Goal: Task Accomplishment & Management: Use online tool/utility

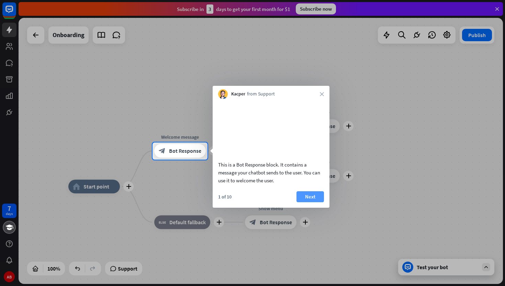
click at [312, 202] on button "Next" at bounding box center [309, 196] width 27 height 11
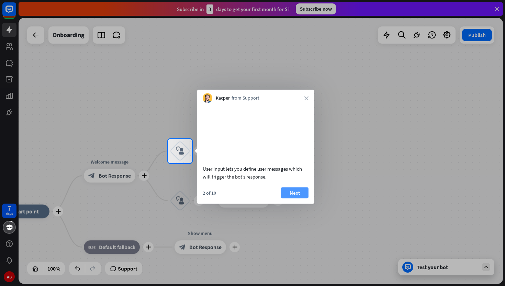
click at [299, 198] on button "Next" at bounding box center [294, 192] width 27 height 11
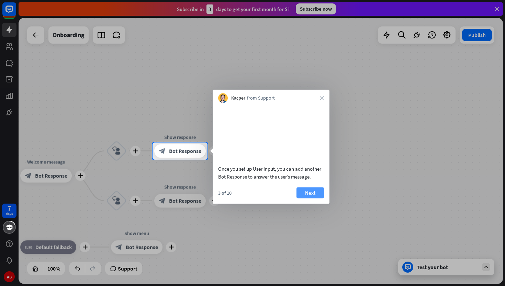
click at [313, 198] on button "Next" at bounding box center [309, 192] width 27 height 11
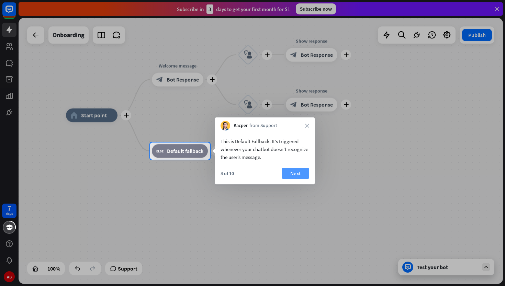
click at [295, 176] on button "Next" at bounding box center [295, 173] width 27 height 11
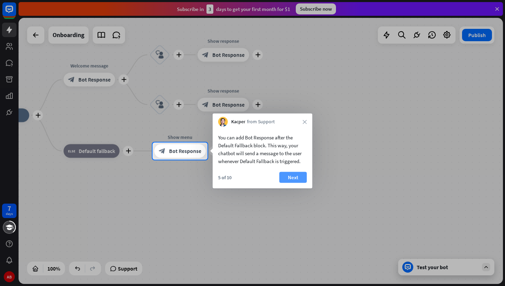
click at [305, 175] on button "Next" at bounding box center [292, 177] width 27 height 11
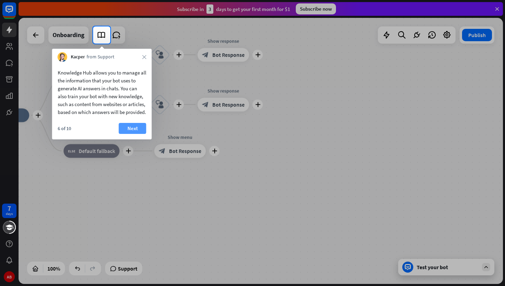
click at [143, 134] on button "Next" at bounding box center [132, 128] width 27 height 11
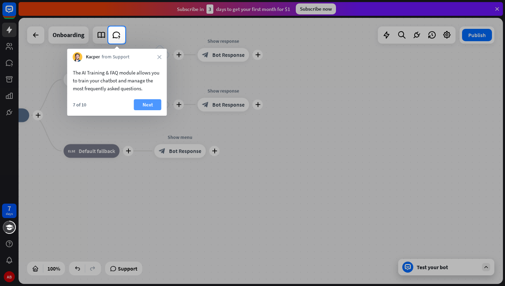
click at [149, 103] on button "Next" at bounding box center [147, 104] width 27 height 11
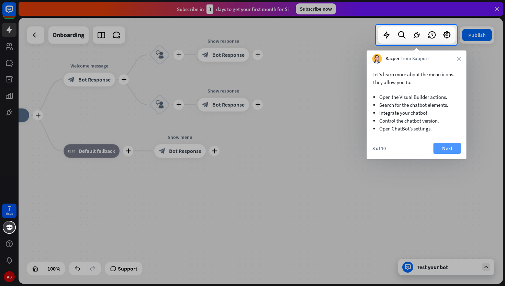
click at [451, 150] on button "Next" at bounding box center [447, 148] width 27 height 11
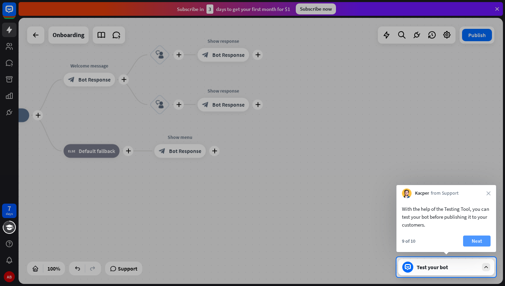
click at [479, 237] on button "Next" at bounding box center [476, 241] width 27 height 11
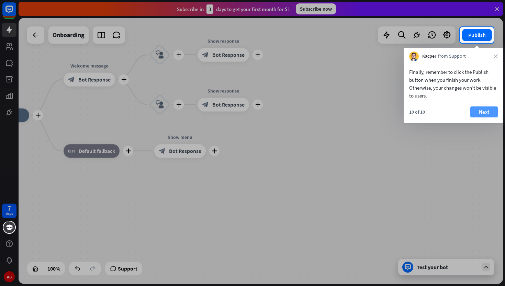
click at [486, 113] on button "Next" at bounding box center [483, 111] width 27 height 11
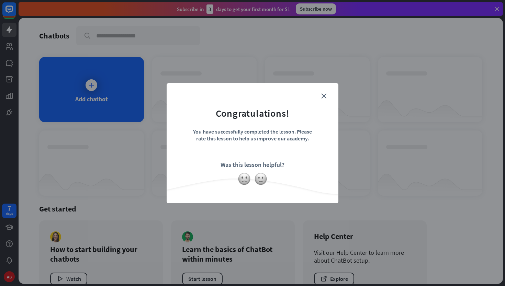
click at [307, 116] on form "Congratulations! You have successfully completed the lesson. Please rate this l…" at bounding box center [252, 133] width 155 height 82
click at [324, 96] on icon "close" at bounding box center [323, 95] width 5 height 5
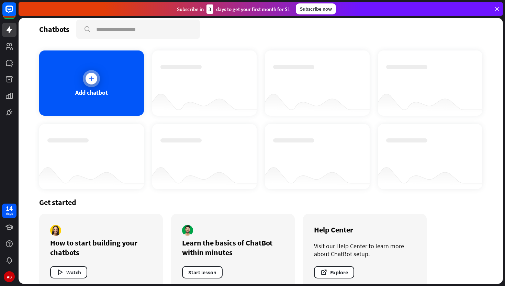
scroll to position [2, 0]
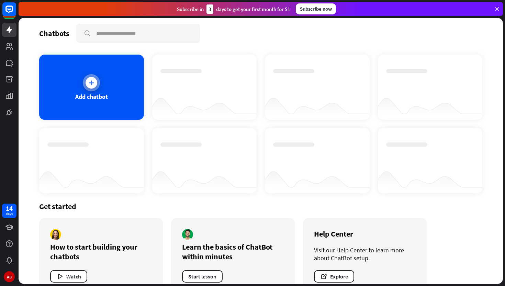
click at [109, 90] on div "Add chatbot" at bounding box center [91, 87] width 105 height 65
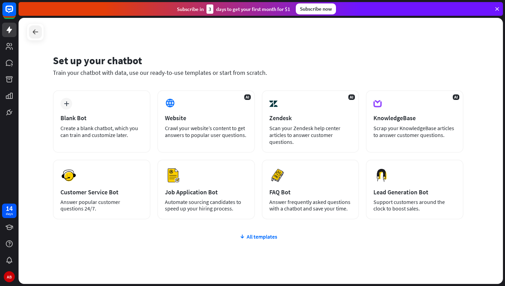
click at [33, 30] on icon at bounding box center [35, 32] width 8 height 8
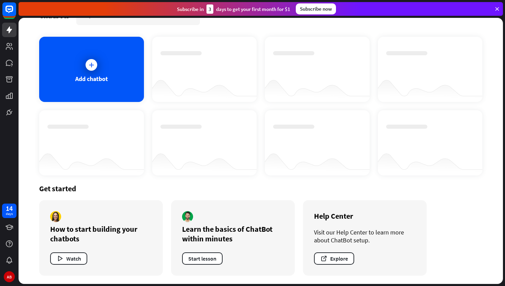
scroll to position [20, 0]
click at [91, 57] on div at bounding box center [91, 64] width 17 height 17
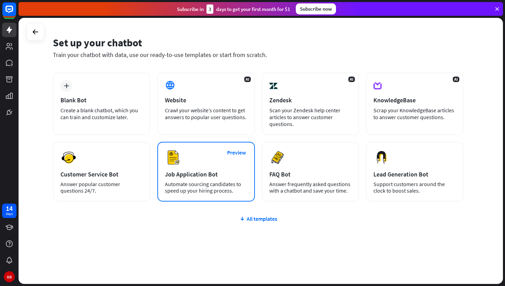
scroll to position [18, 0]
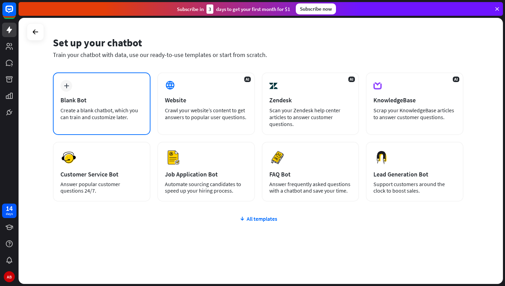
click at [69, 88] on div "plus" at bounding box center [66, 86] width 12 height 12
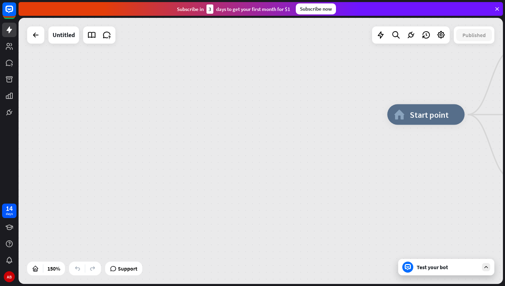
click at [495, 11] on icon at bounding box center [497, 9] width 6 height 6
